Goal: Download file/media

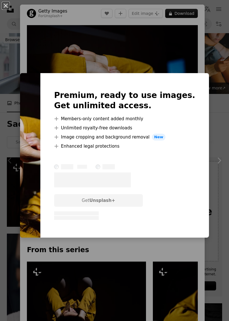
scroll to position [29, 0]
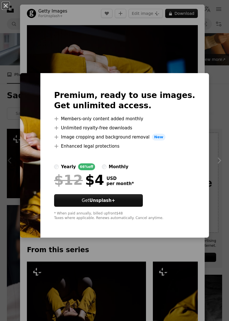
click at [214, 219] on div "An X shape Premium, ready to use images. Get unlimited access. A plus sign Memb…" at bounding box center [114, 160] width 229 height 321
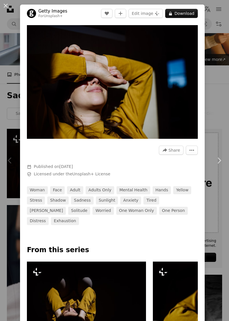
click at [194, 153] on icon "More Actions" at bounding box center [191, 150] width 5 height 5
click at [125, 93] on dialog "An X shape Chevron left Chevron right Getty Images For Unsplash+ A heart A plus…" at bounding box center [114, 160] width 229 height 321
click at [131, 81] on img "Zoom in on this image" at bounding box center [112, 82] width 171 height 114
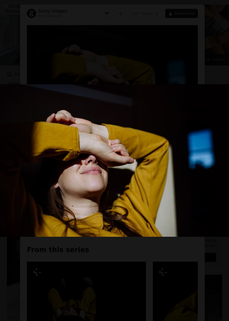
click at [153, 123] on img "Zoom out on this image" at bounding box center [114, 160] width 229 height 153
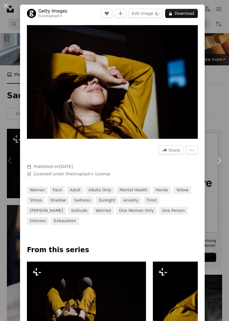
click at [89, 296] on img at bounding box center [86, 301] width 119 height 79
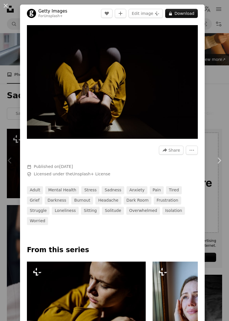
click at [187, 13] on button "A lock Download" at bounding box center [181, 13] width 33 height 9
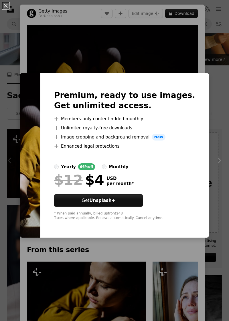
click at [115, 203] on strong "Unsplash+" at bounding box center [102, 200] width 26 height 5
click at [164, 70] on div "An X shape Premium, ready to use images. Get unlimited access. A plus sign Memb…" at bounding box center [114, 160] width 229 height 321
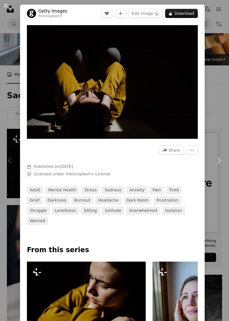
click at [168, 87] on img "Zoom in on this image" at bounding box center [112, 82] width 171 height 114
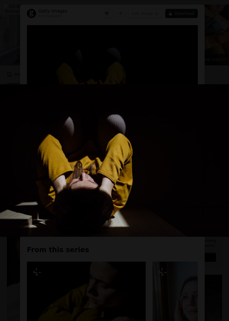
click at [195, 198] on img "Zoom out on this image" at bounding box center [114, 160] width 229 height 153
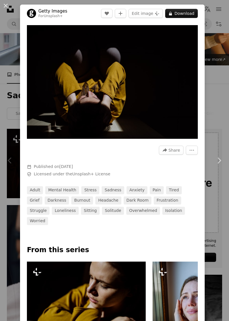
click at [162, 70] on img "Zoom in on this image" at bounding box center [112, 82] width 171 height 114
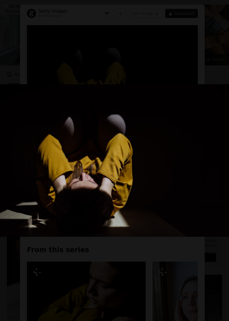
click at [158, 64] on button "Zoom out on this image" at bounding box center [114, 161] width 229 height 322
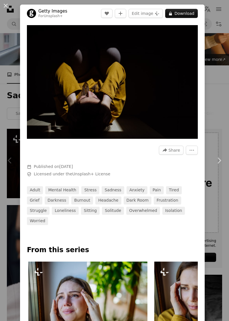
scroll to position [0, 125]
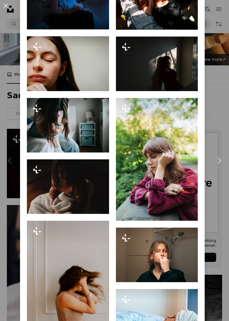
scroll to position [497, 0]
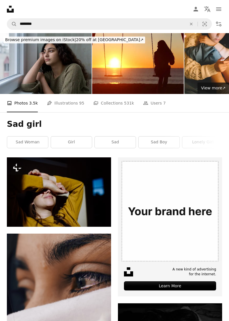
click at [151, 65] on img at bounding box center [137, 63] width 91 height 61
